Goal: Task Accomplishment & Management: Manage account settings

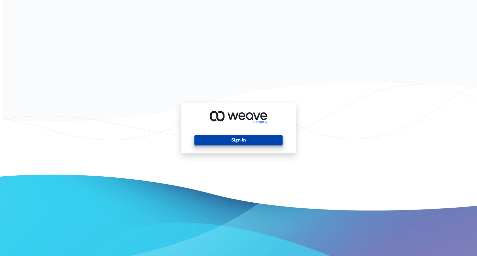
click at [253, 141] on button "Sign In" at bounding box center [239, 140] width 88 height 11
click at [239, 139] on button "Sign In" at bounding box center [239, 140] width 88 height 11
click at [244, 141] on button "Sign In" at bounding box center [239, 140] width 88 height 11
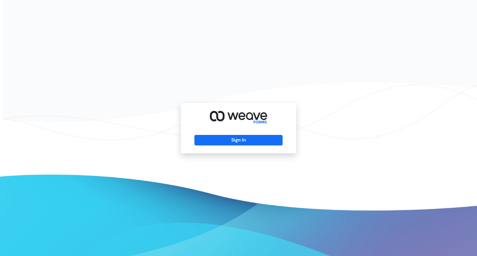
click at [294, 23] on div "Sign In" at bounding box center [238, 128] width 477 height 256
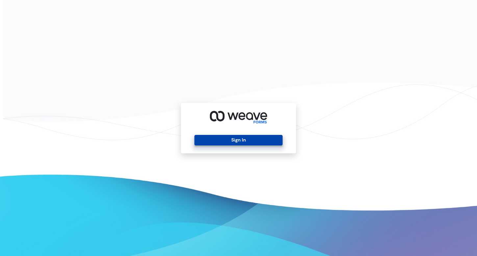
click at [257, 140] on button "Sign In" at bounding box center [239, 140] width 88 height 11
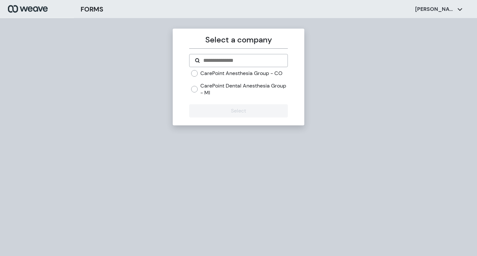
click at [212, 92] on label "CarePoint Dental Anesthesia Group - MI" at bounding box center [243, 89] width 87 height 14
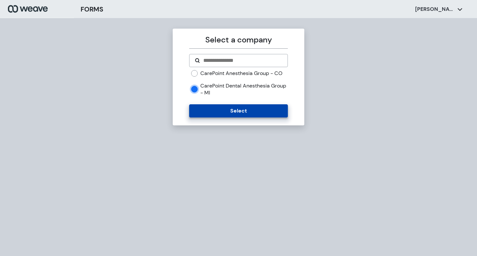
click at [216, 110] on button "Select" at bounding box center [238, 110] width 98 height 13
